Goal: Transaction & Acquisition: Purchase product/service

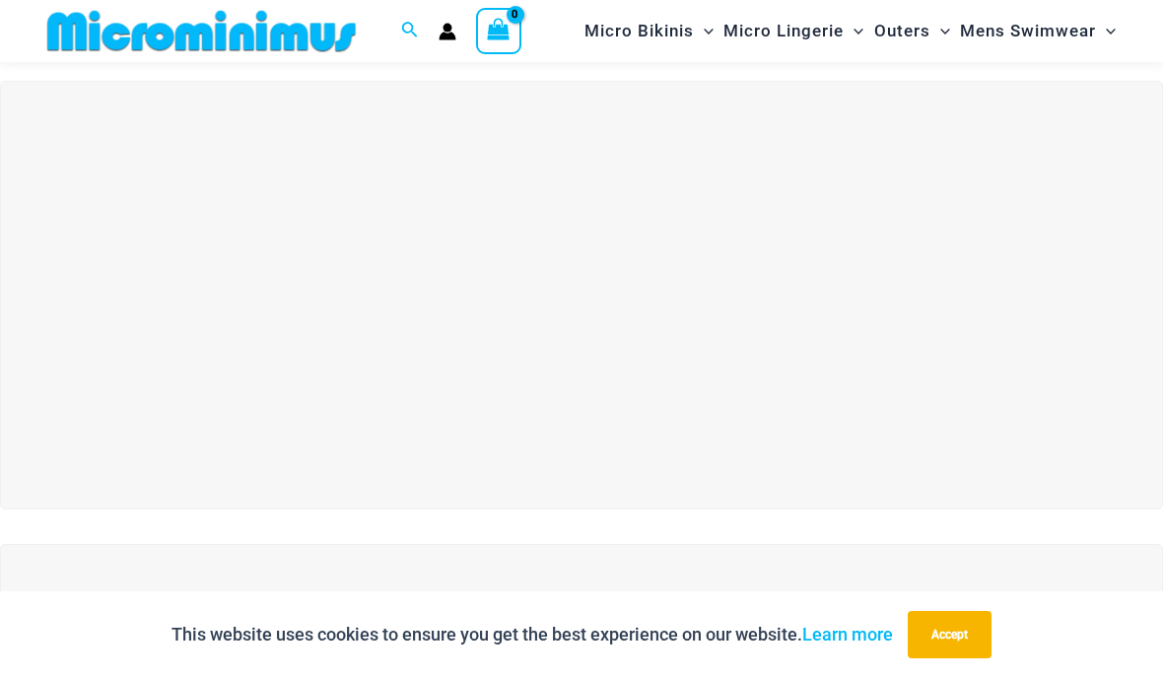
scroll to position [44, 0]
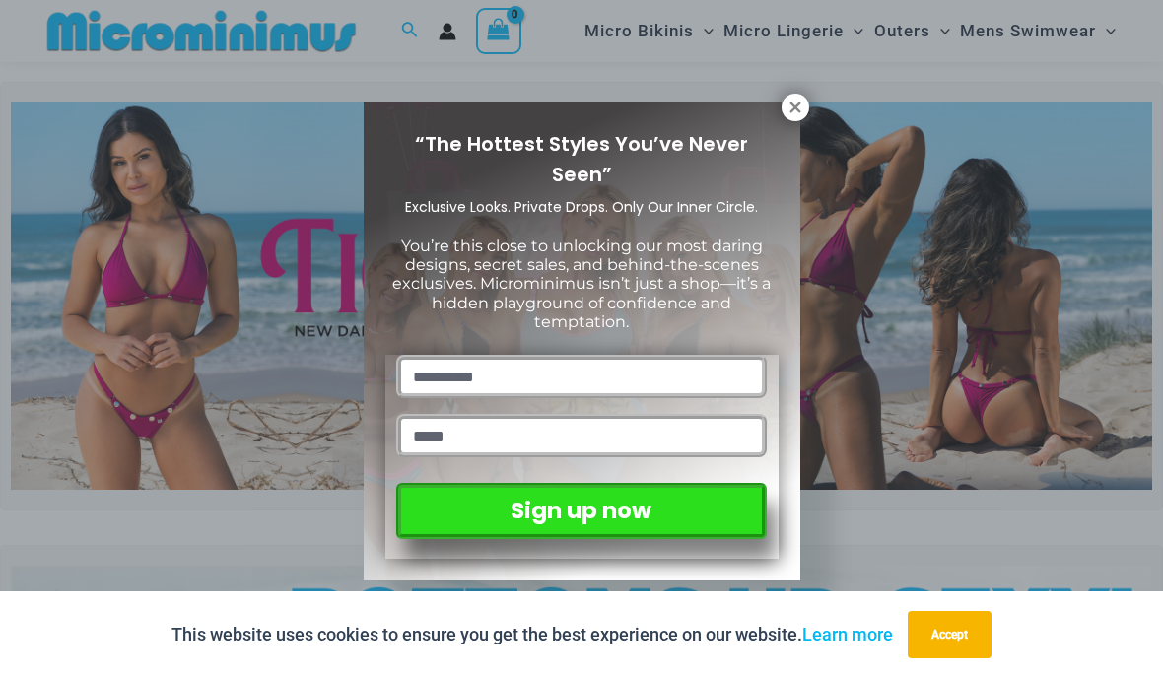
click at [786, 110] on icon at bounding box center [795, 108] width 18 height 18
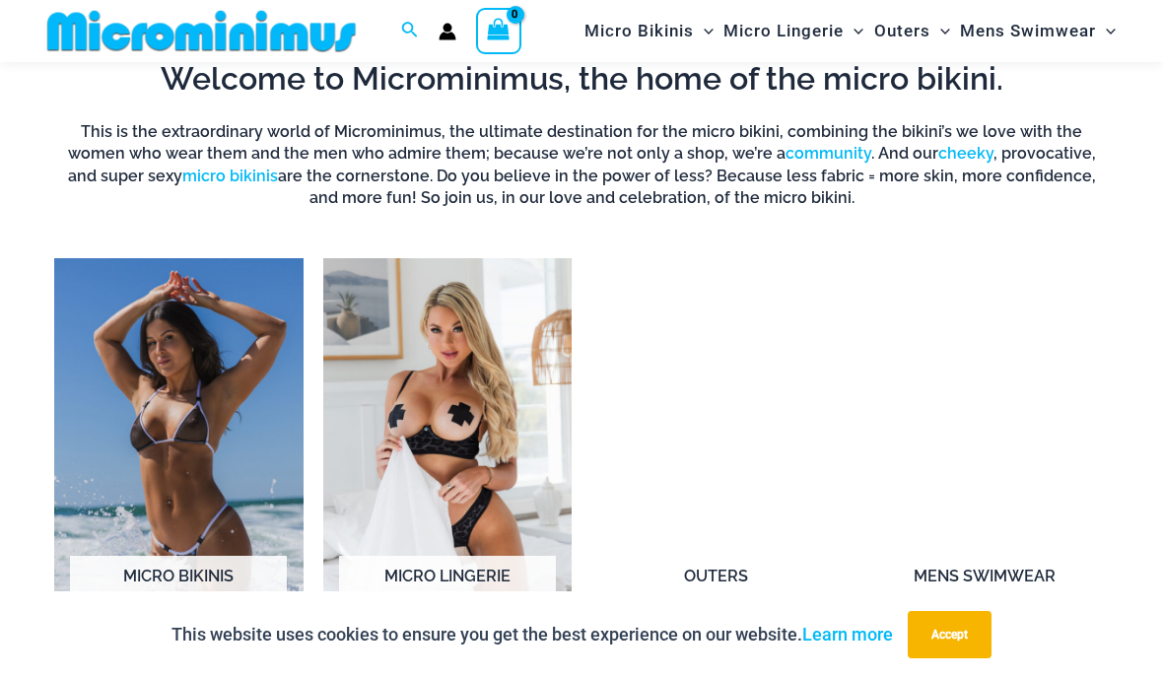
scroll to position [1176, 0]
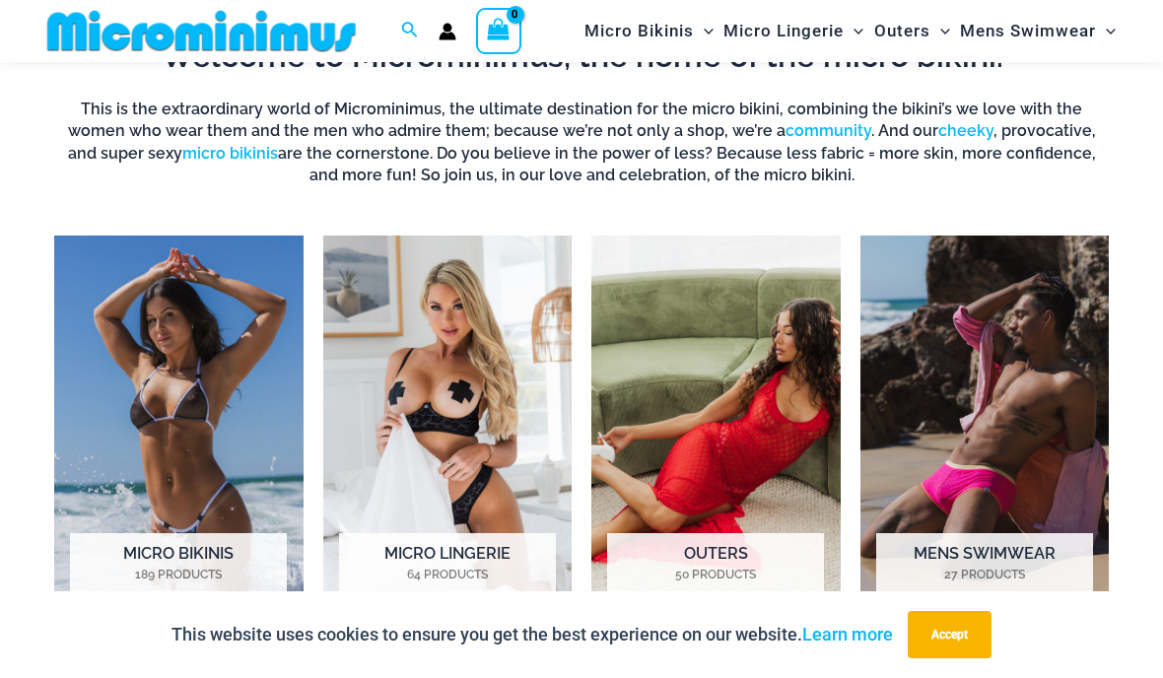
click at [982, 566] on mark "27 Products" at bounding box center [984, 575] width 217 height 18
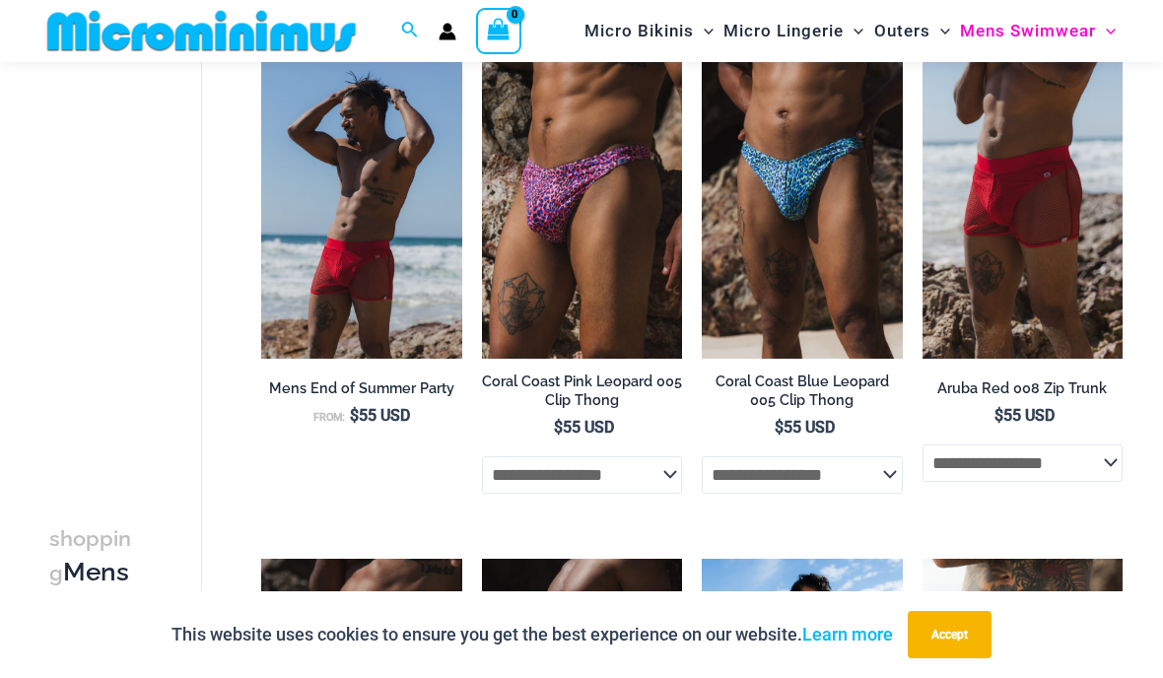
scroll to position [257, 0]
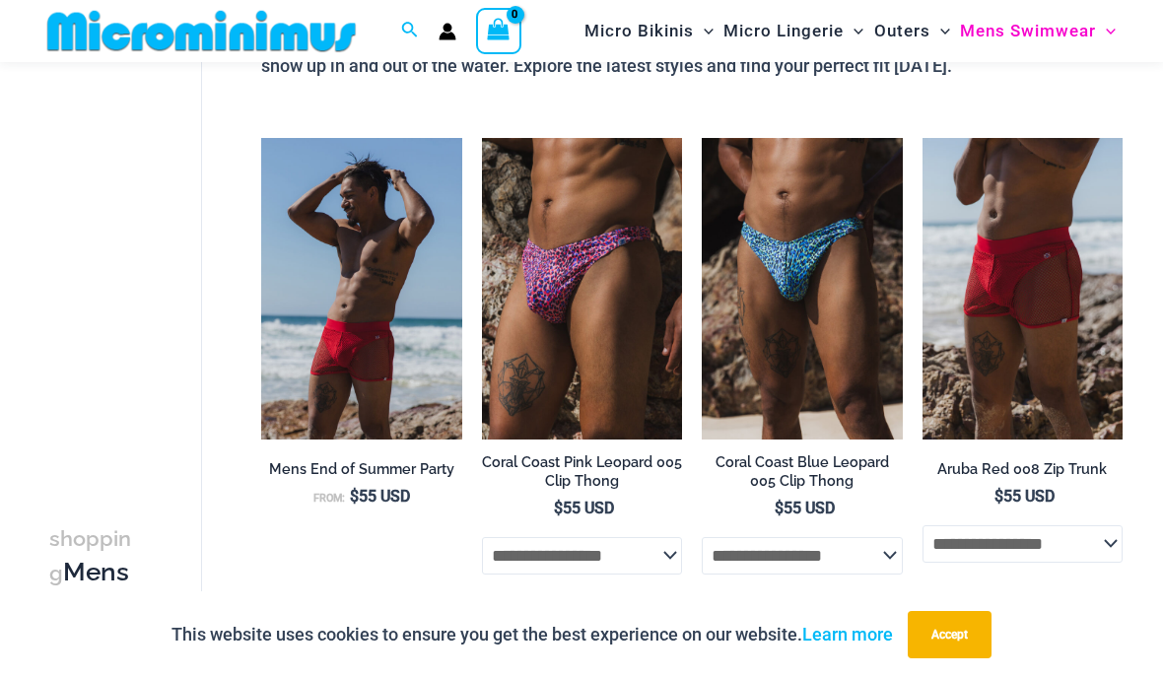
click at [922, 138] on img at bounding box center [922, 138] width 0 height 0
